Goal: Navigation & Orientation: Find specific page/section

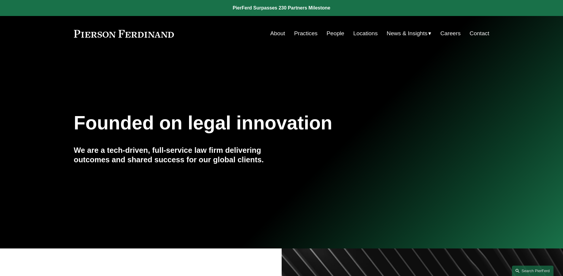
click at [334, 32] on link "People" at bounding box center [335, 33] width 18 height 11
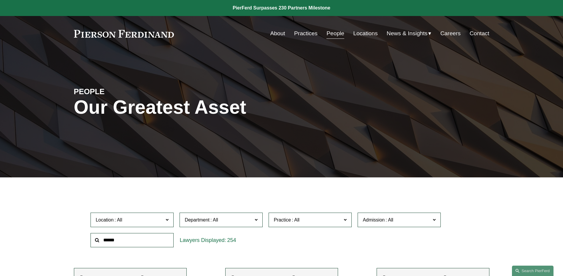
click at [0, 0] on span "News" at bounding box center [0, 0] width 0 height 0
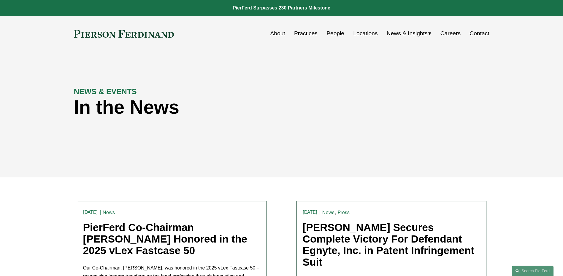
click at [326, 35] on link "People" at bounding box center [335, 33] width 18 height 11
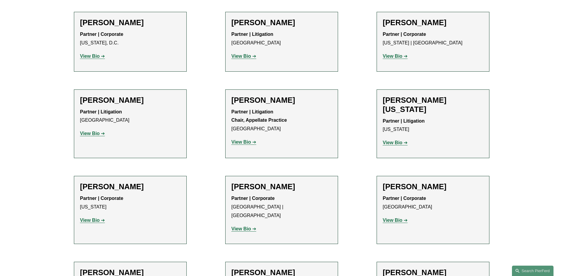
scroll to position [6999, 0]
